Goal: Contribute content: Add original content to the website for others to see

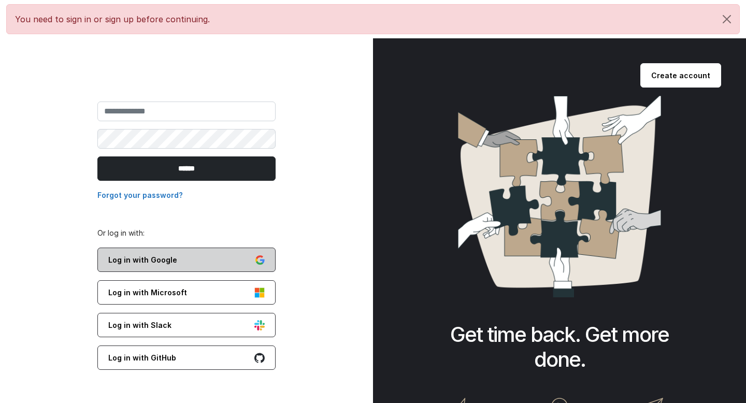
click at [184, 255] on link "Log in with Google" at bounding box center [186, 260] width 178 height 24
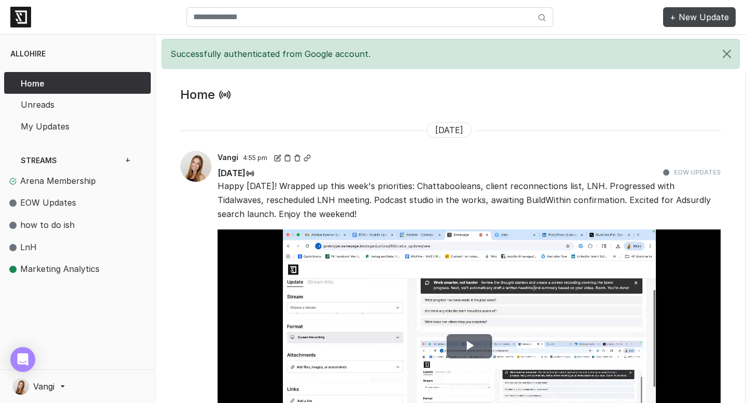
click at [699, 13] on link "+ New Update" at bounding box center [699, 17] width 73 height 20
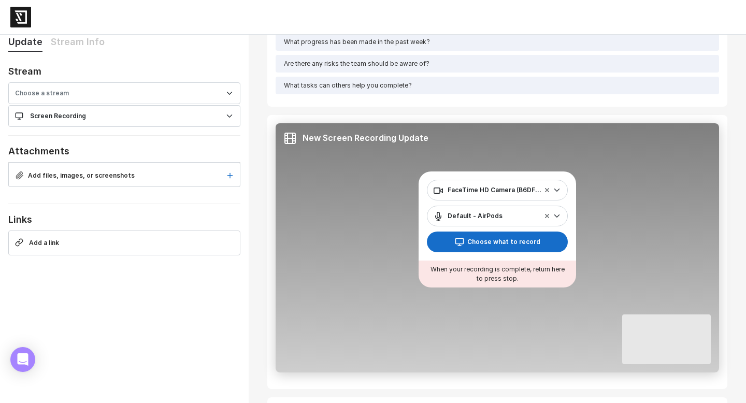
scroll to position [79, 0]
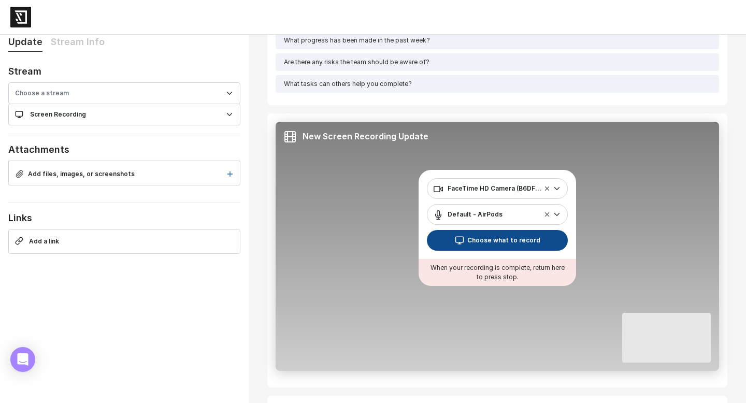
click at [452, 234] on button "Choose what to record" at bounding box center [497, 240] width 141 height 21
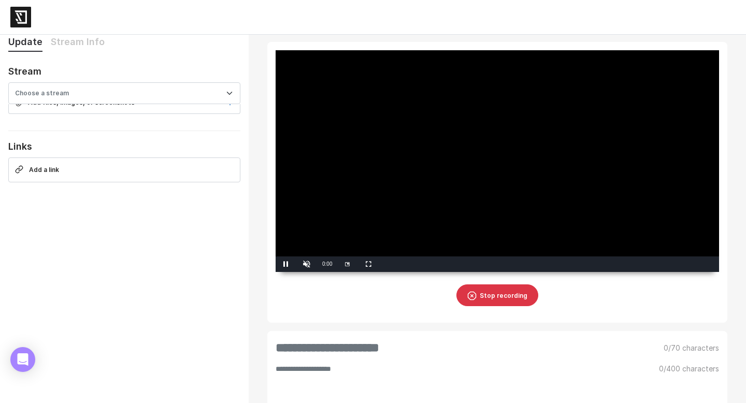
scroll to position [152, 0]
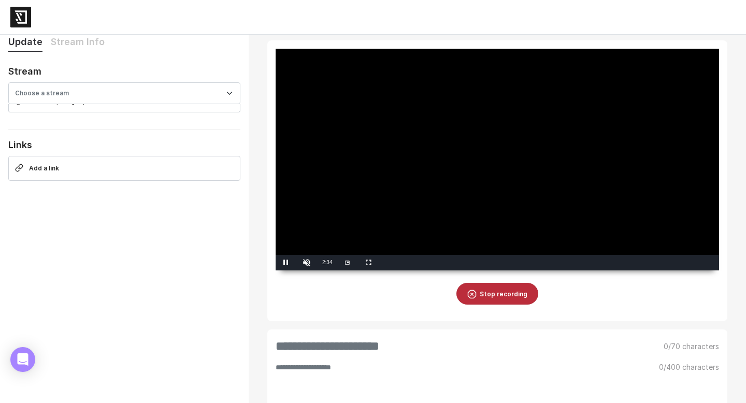
click at [507, 305] on button "Stop recording" at bounding box center [498, 294] width 82 height 22
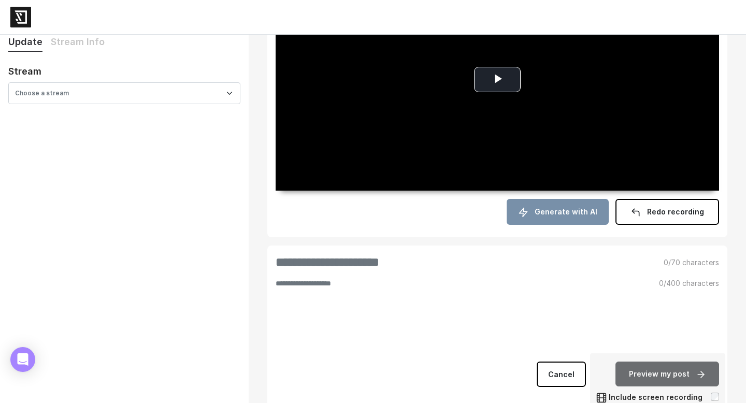
scroll to position [246, 0]
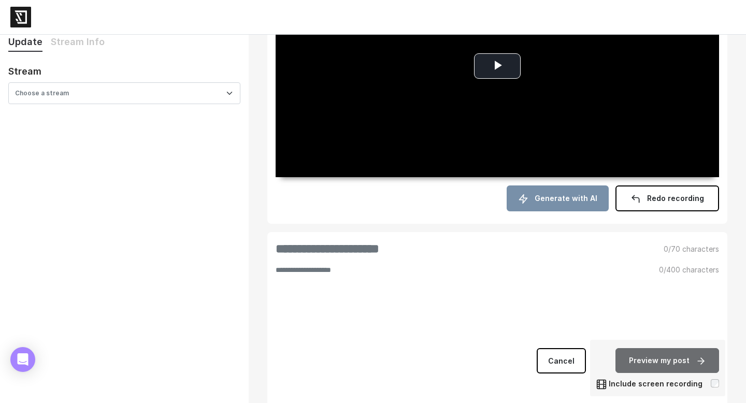
click at [568, 203] on span "Generate with AI" at bounding box center [566, 198] width 63 height 9
